Goal: Book appointment/travel/reservation

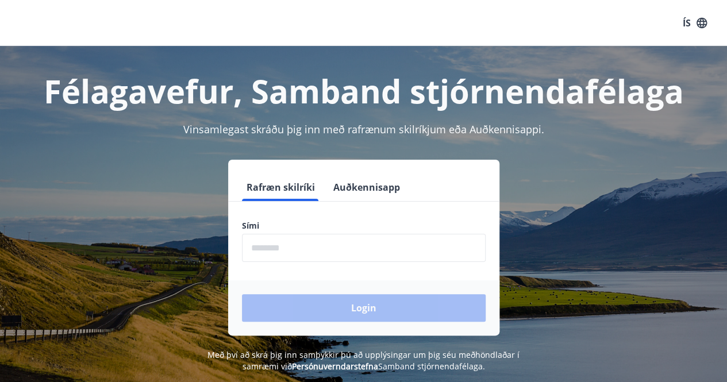
click at [265, 255] on input "phone" at bounding box center [364, 248] width 244 height 28
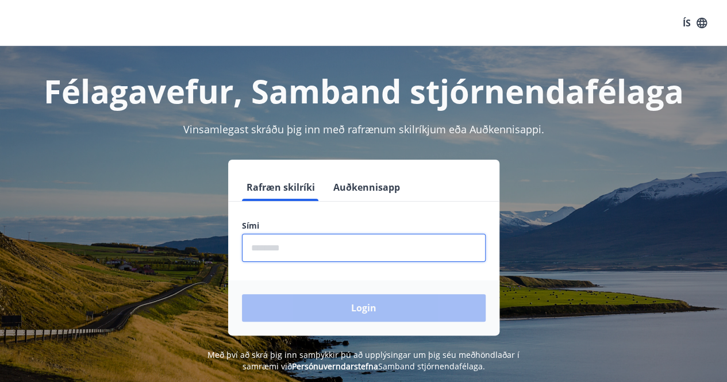
type input "********"
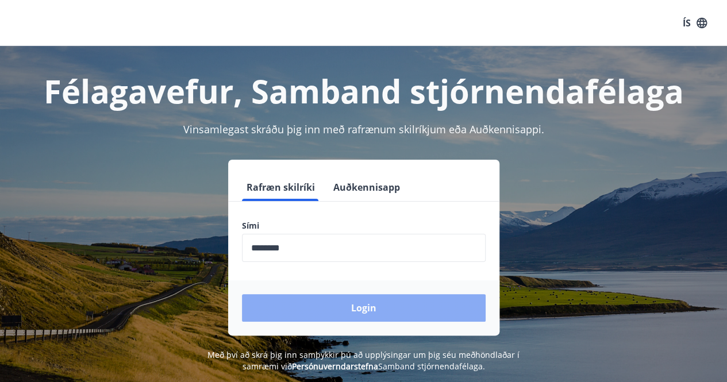
click at [318, 308] on button "Login" at bounding box center [364, 308] width 244 height 28
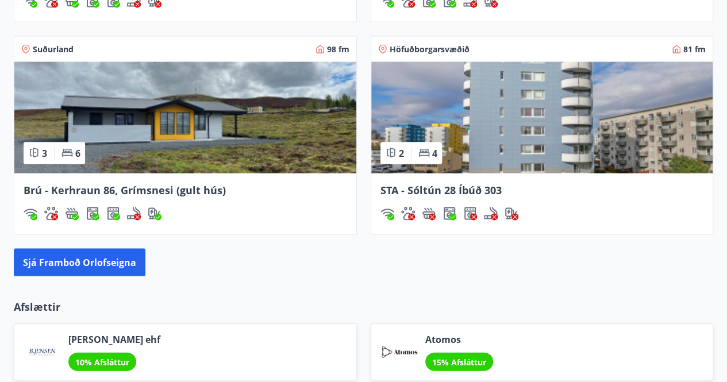
scroll to position [1106, 0]
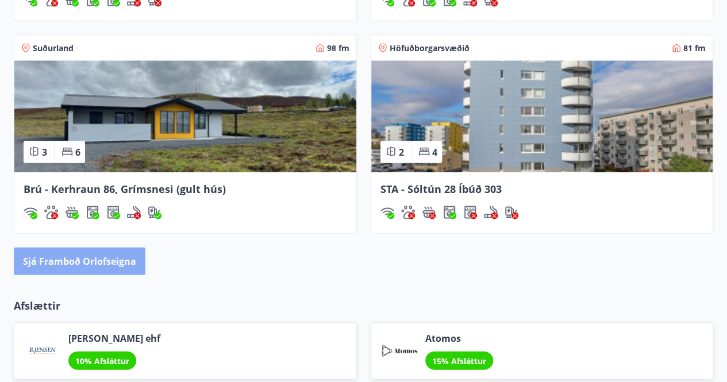
click at [75, 258] on button "Sjá framboð orlofseigna" at bounding box center [80, 262] width 132 height 28
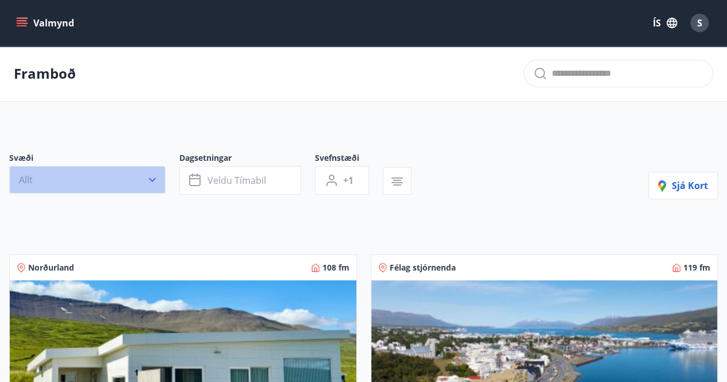
click at [94, 182] on button "Allt" at bounding box center [87, 180] width 156 height 28
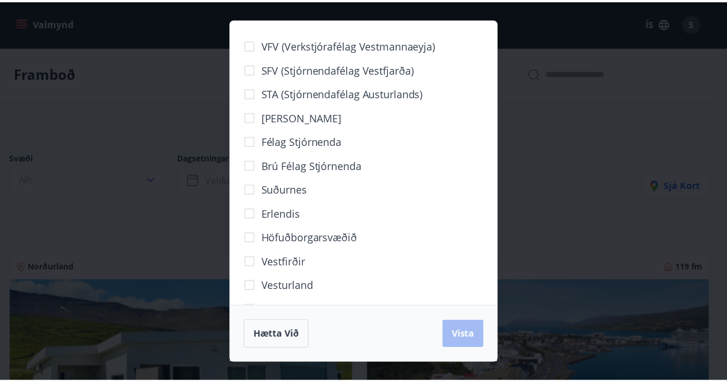
scroll to position [77, 0]
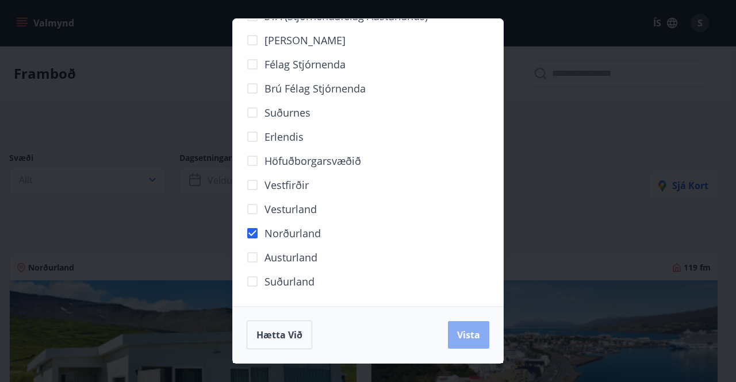
click at [466, 333] on span "Vista" at bounding box center [468, 335] width 23 height 13
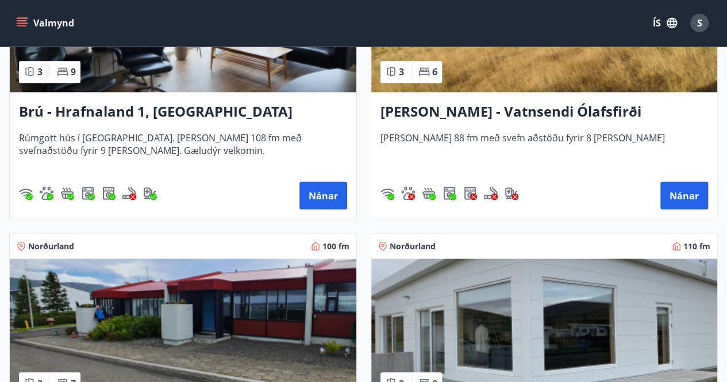
scroll to position [985, 0]
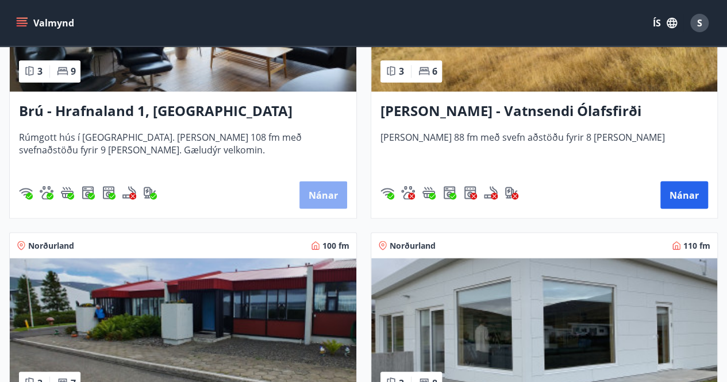
click at [321, 189] on button "Nánar" at bounding box center [324, 195] width 48 height 28
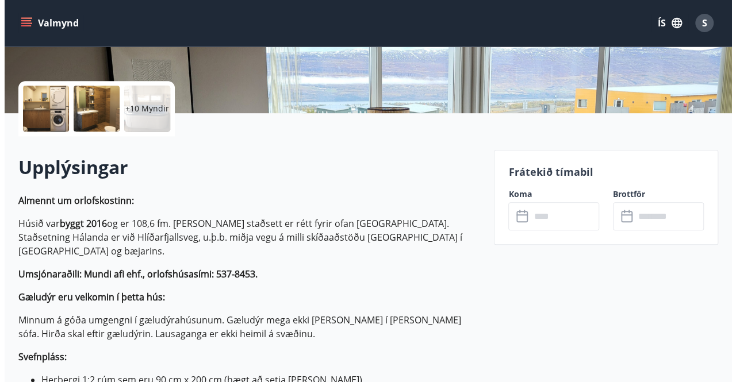
scroll to position [242, 0]
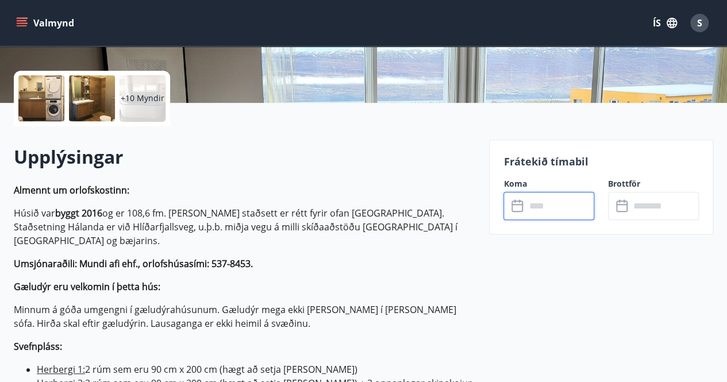
click at [540, 214] on input "text" at bounding box center [559, 206] width 69 height 28
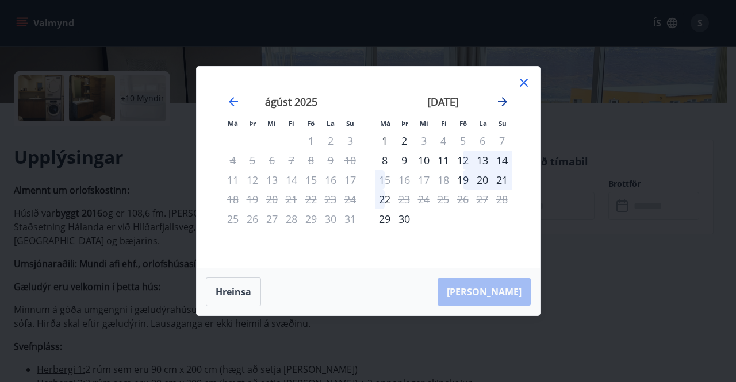
click at [501, 99] on icon "Move forward to switch to the next month." at bounding box center [503, 102] width 14 height 14
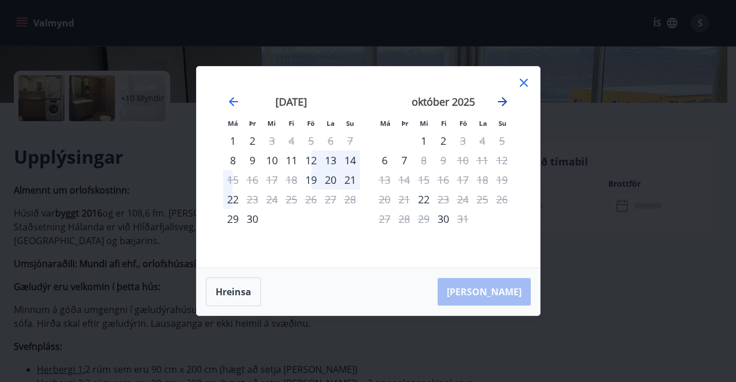
click at [501, 99] on icon "Move forward to switch to the next month." at bounding box center [503, 102] width 14 height 14
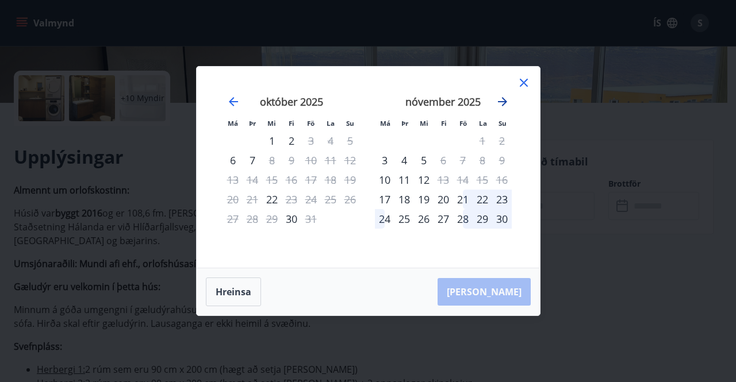
click at [501, 99] on icon "Move forward to switch to the next month." at bounding box center [503, 102] width 14 height 14
